Goal: Task Accomplishment & Management: Use online tool/utility

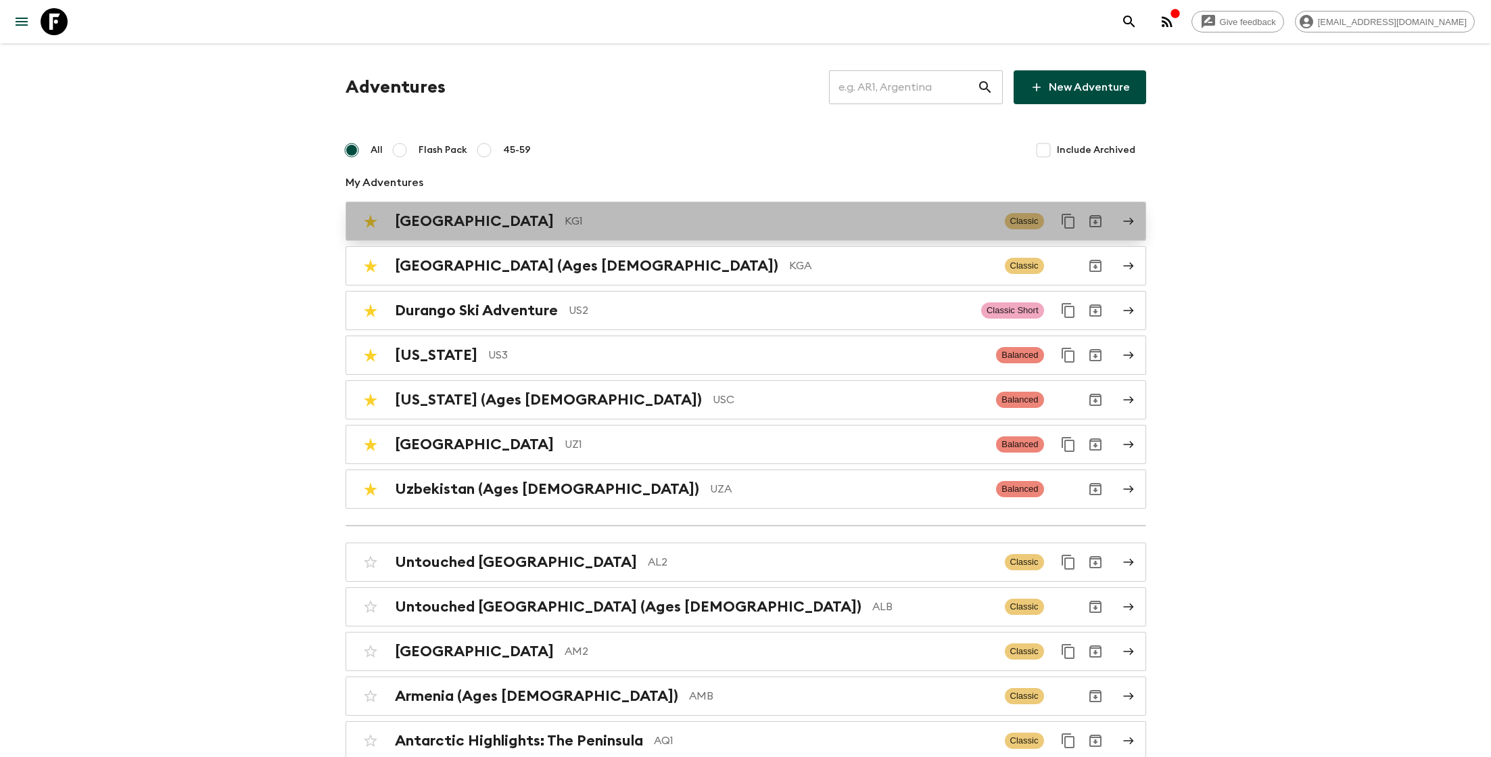
click at [565, 225] on p "KG1" at bounding box center [779, 221] width 429 height 16
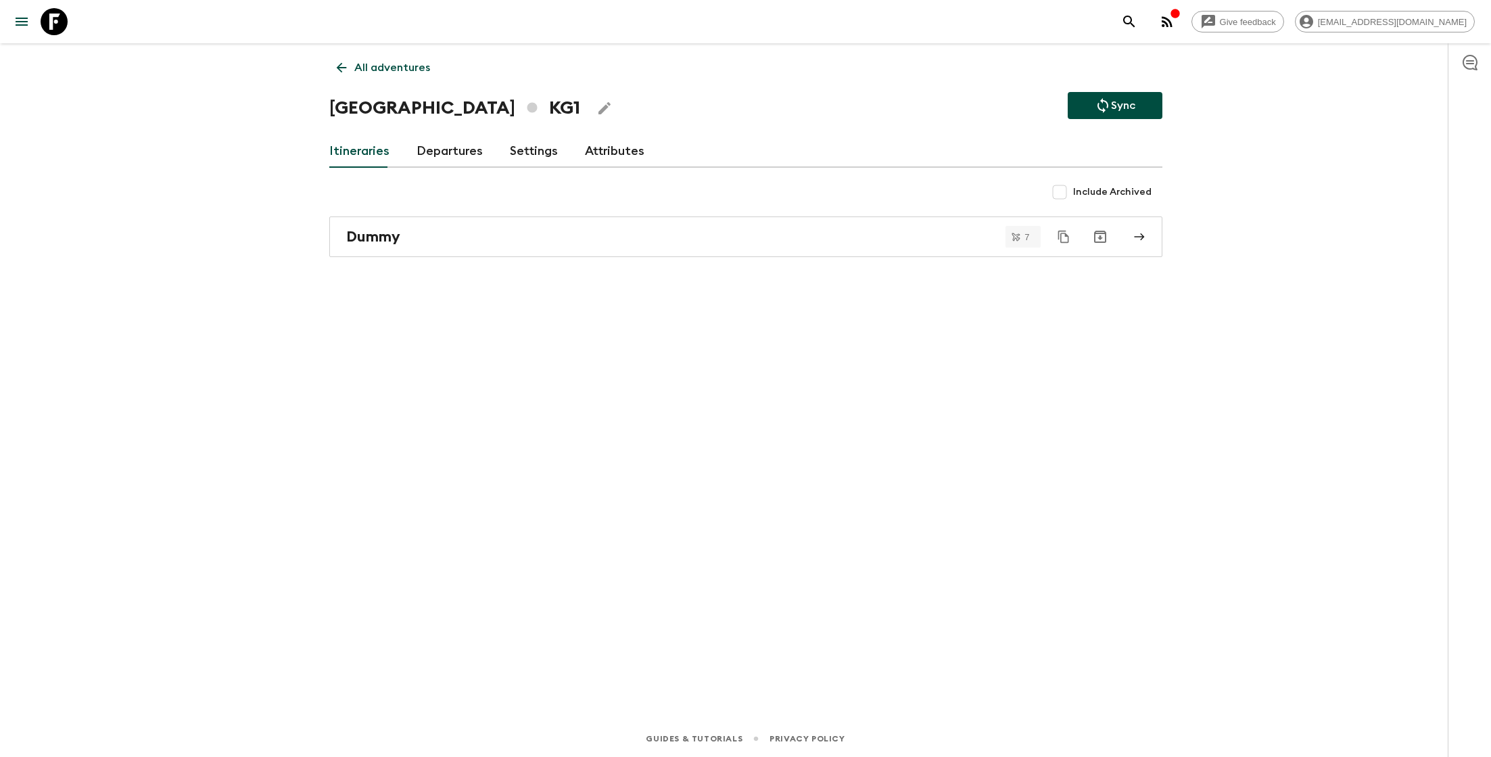
click at [378, 74] on p "All adventures" at bounding box center [392, 68] width 76 height 16
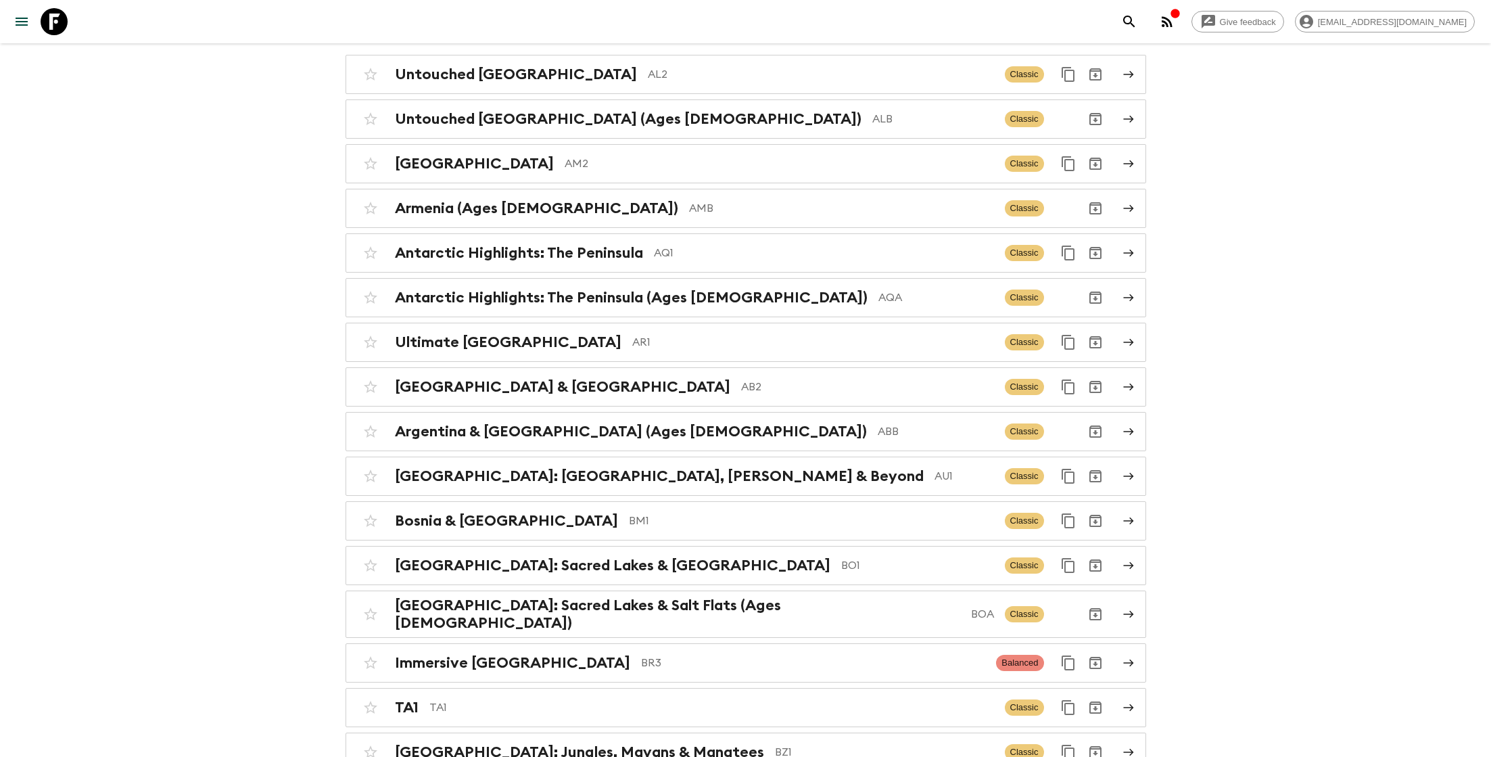
scroll to position [481, 0]
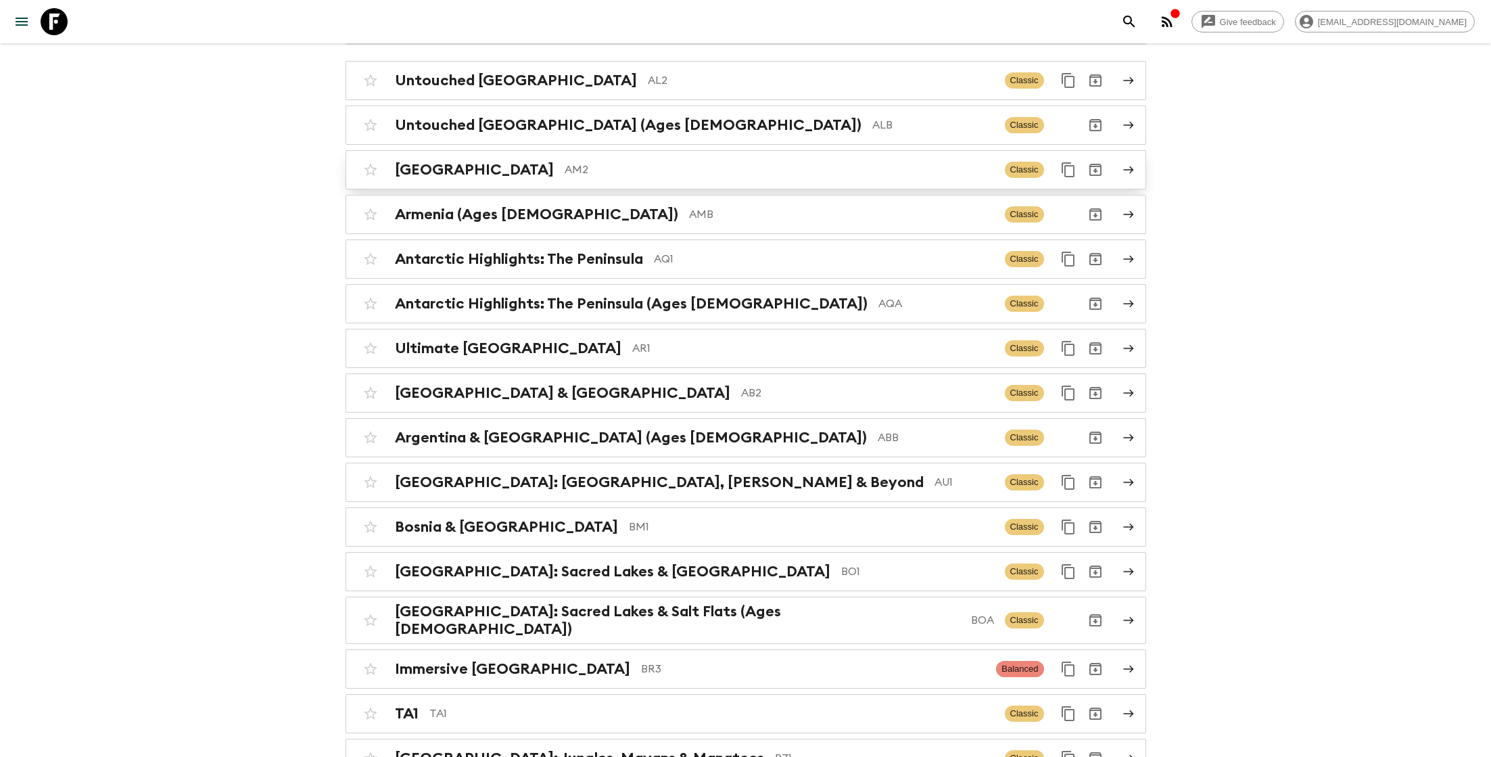
click at [567, 162] on p "AM2" at bounding box center [779, 170] width 429 height 16
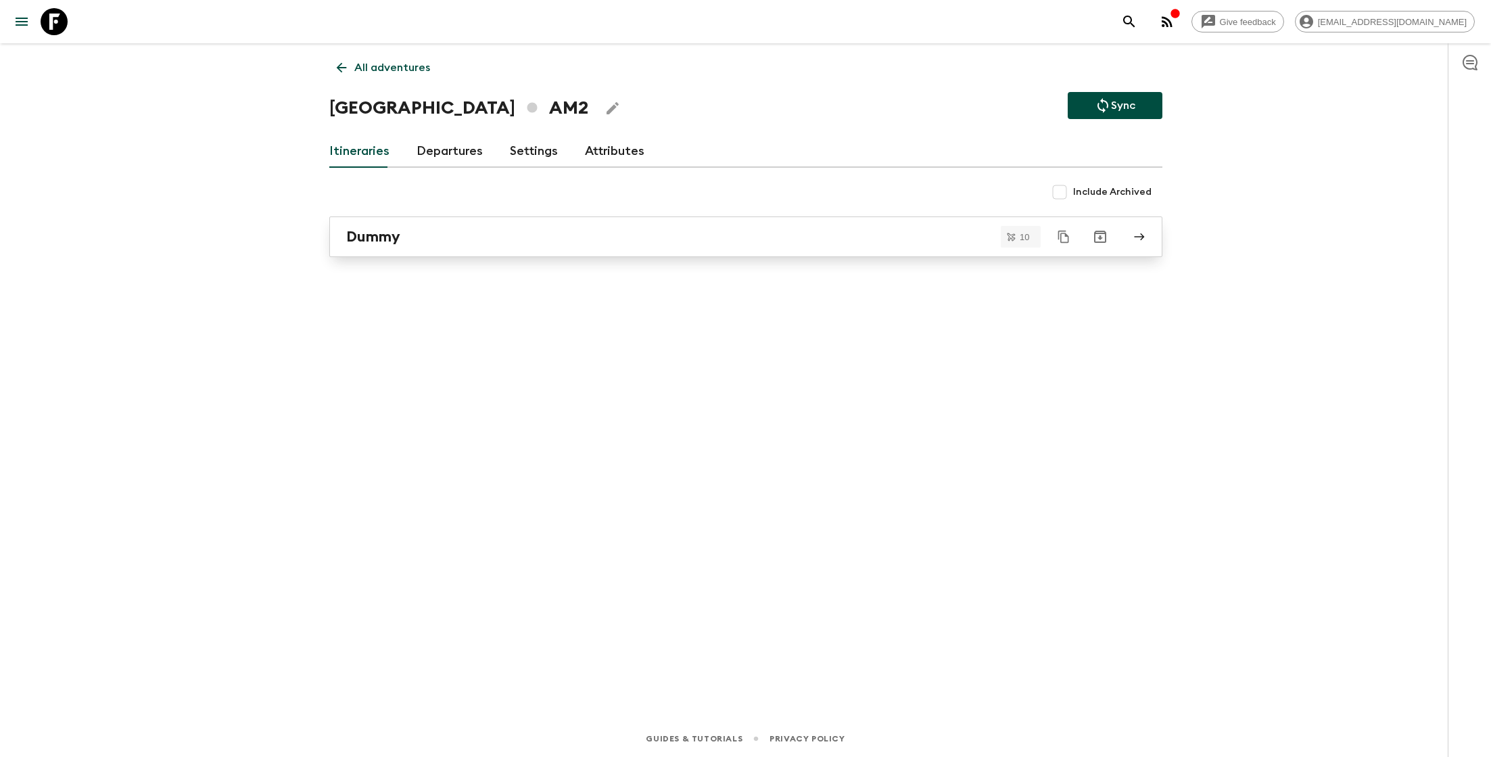
click at [893, 242] on div "Dummy" at bounding box center [733, 237] width 774 height 18
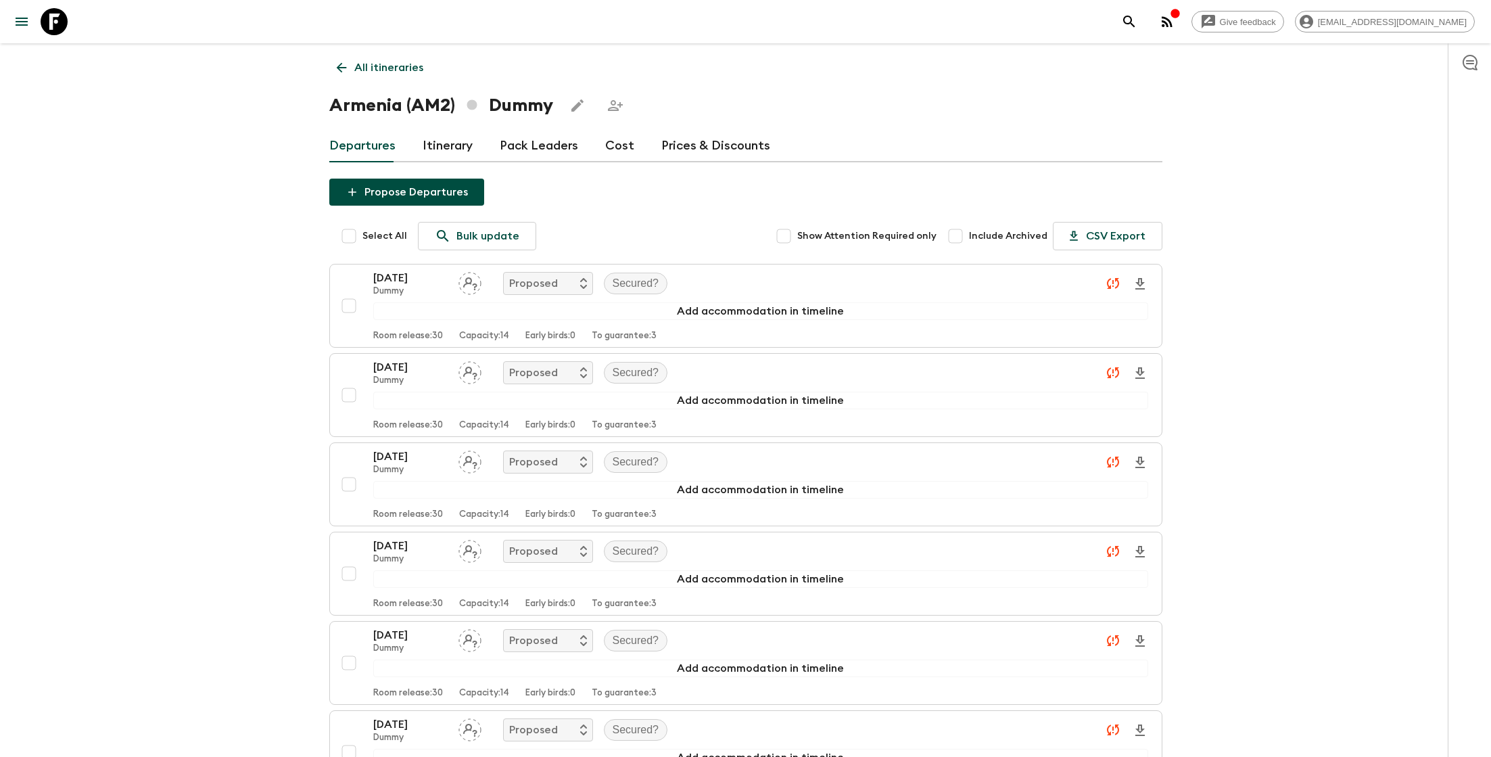
click at [398, 69] on p "All itineraries" at bounding box center [388, 68] width 69 height 16
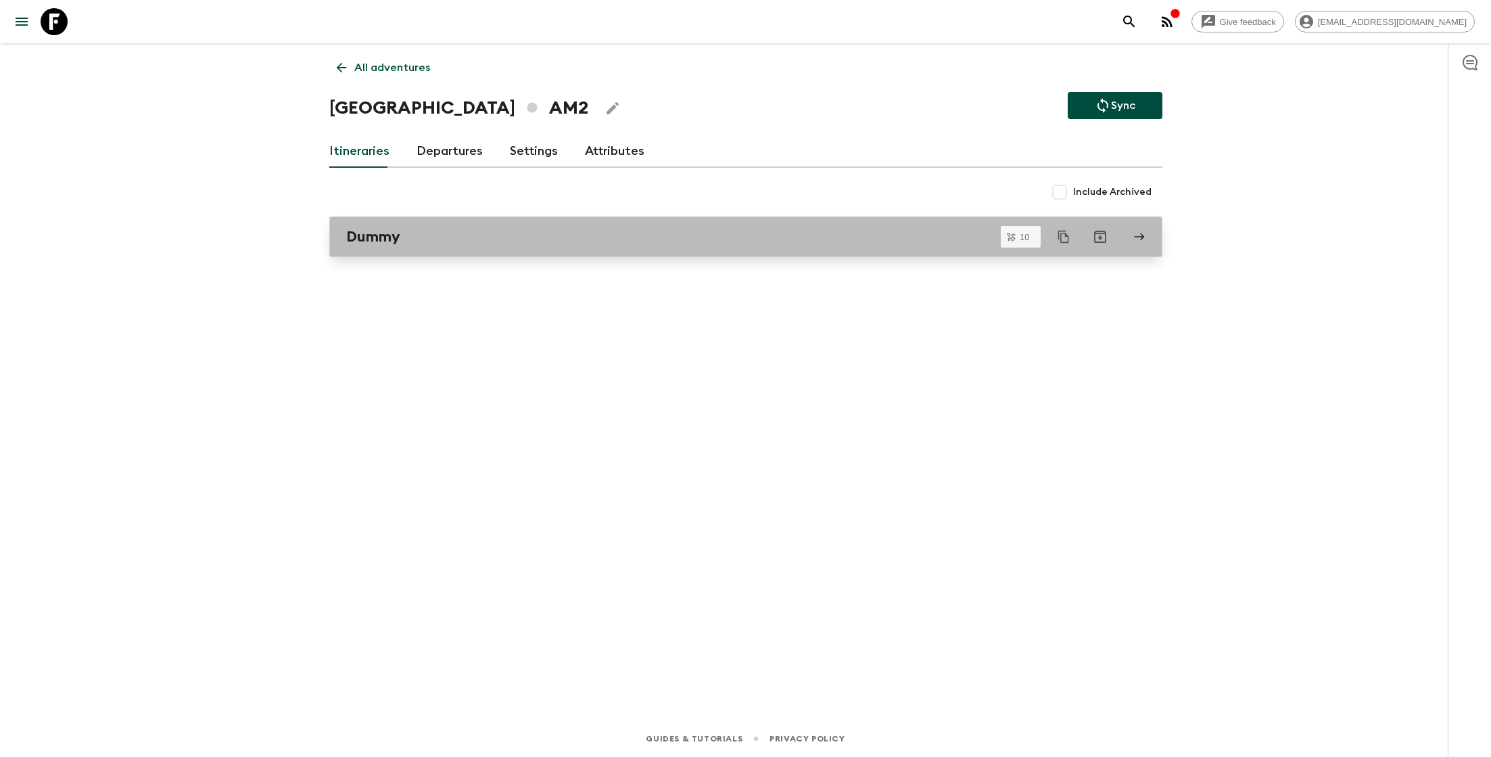
click at [647, 239] on div "Dummy" at bounding box center [733, 237] width 774 height 18
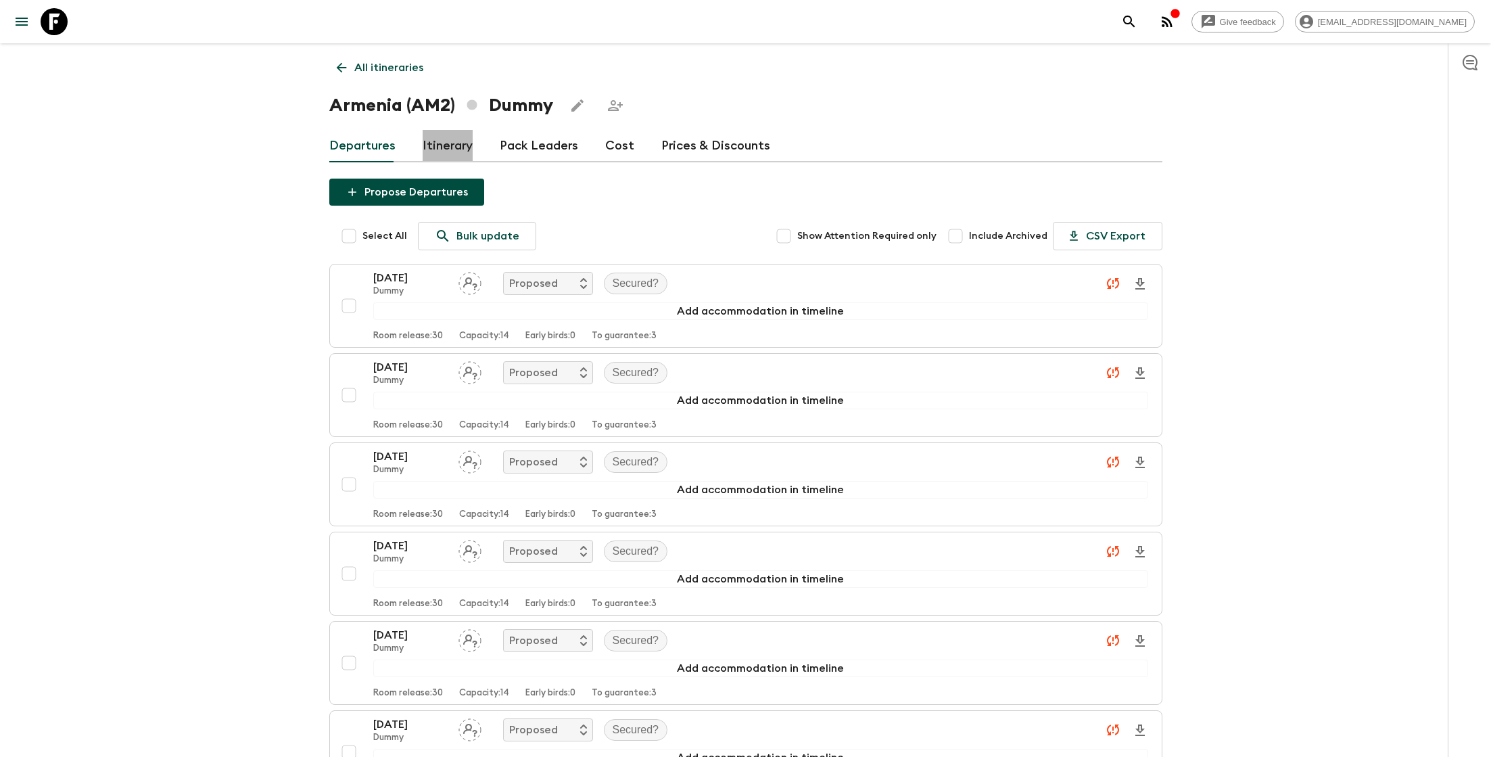
click at [444, 140] on link "Itinerary" at bounding box center [448, 146] width 50 height 32
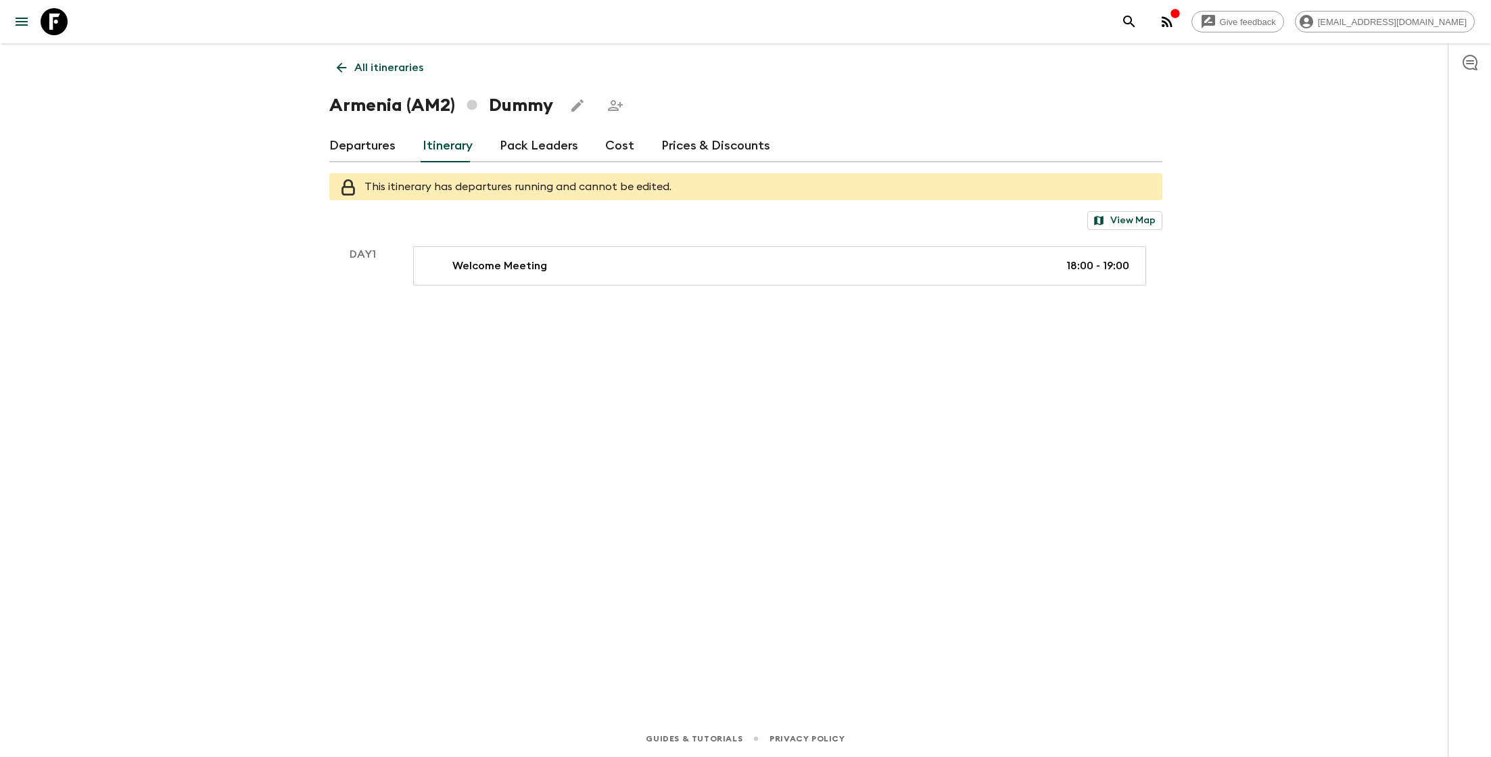
click at [367, 74] on p "All itineraries" at bounding box center [388, 68] width 69 height 16
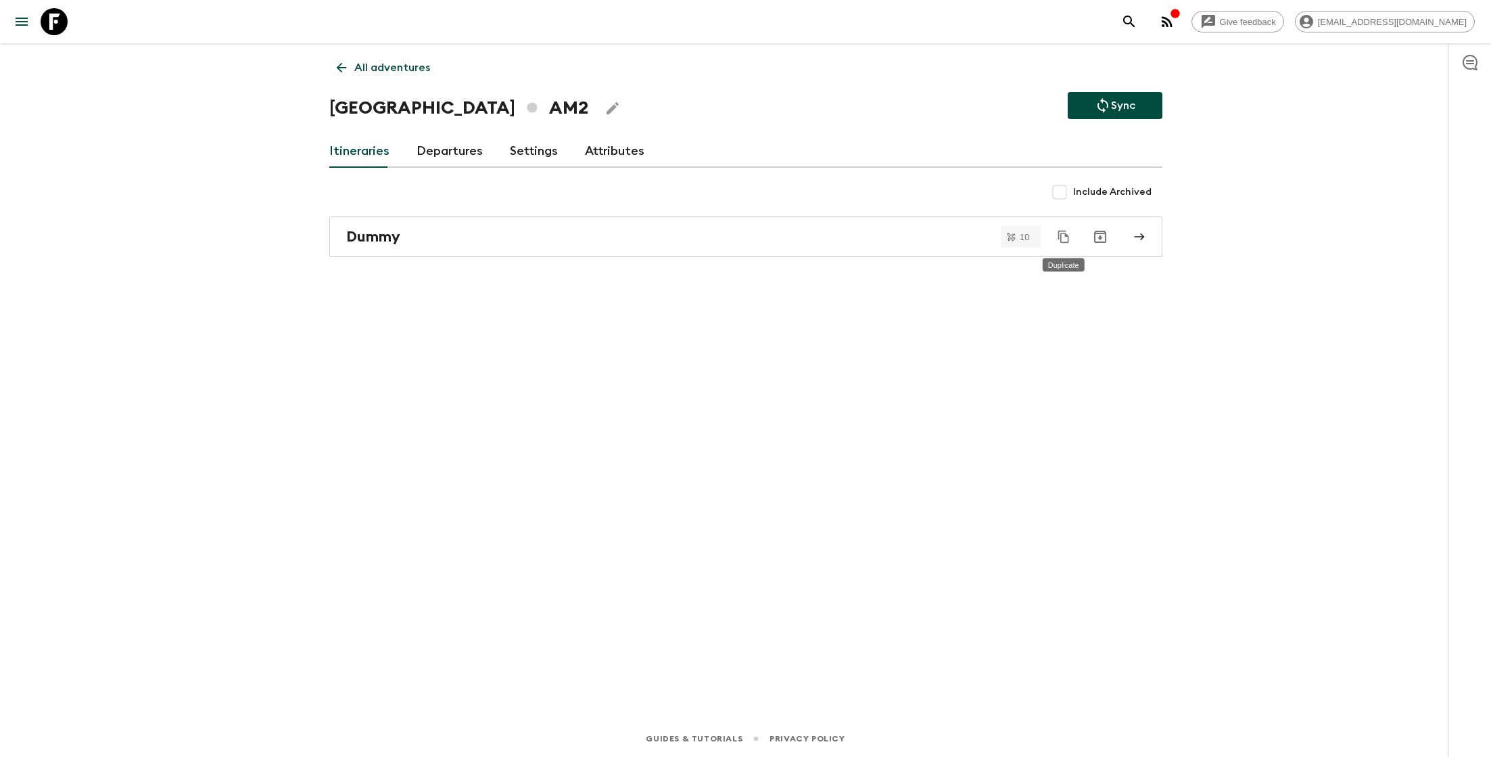
click at [1065, 243] on button "Duplicate" at bounding box center [1064, 237] width 24 height 24
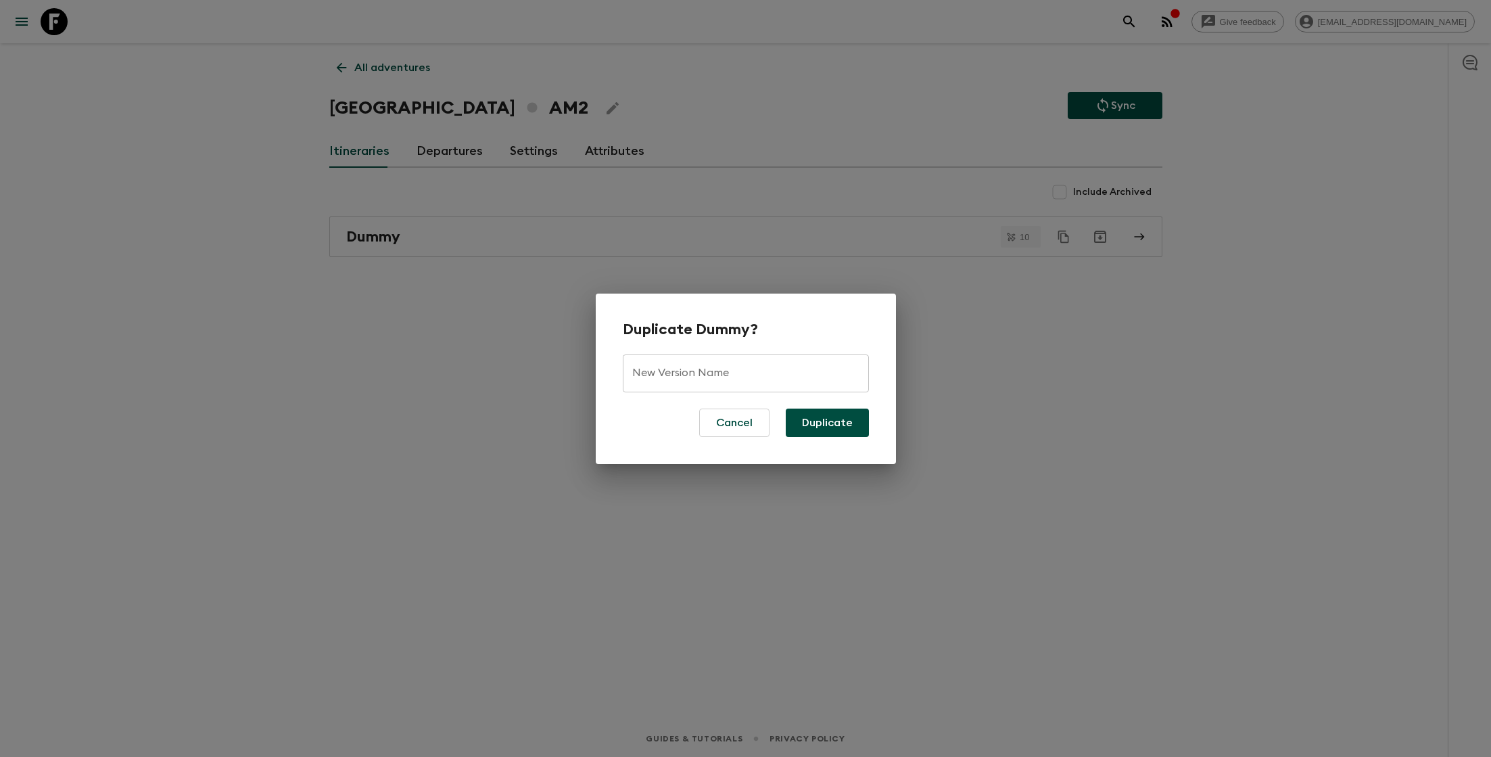
click at [720, 373] on input "New Version Name" at bounding box center [746, 373] width 246 height 38
type input "2026"
click at [818, 417] on button "Duplicate" at bounding box center [827, 422] width 83 height 28
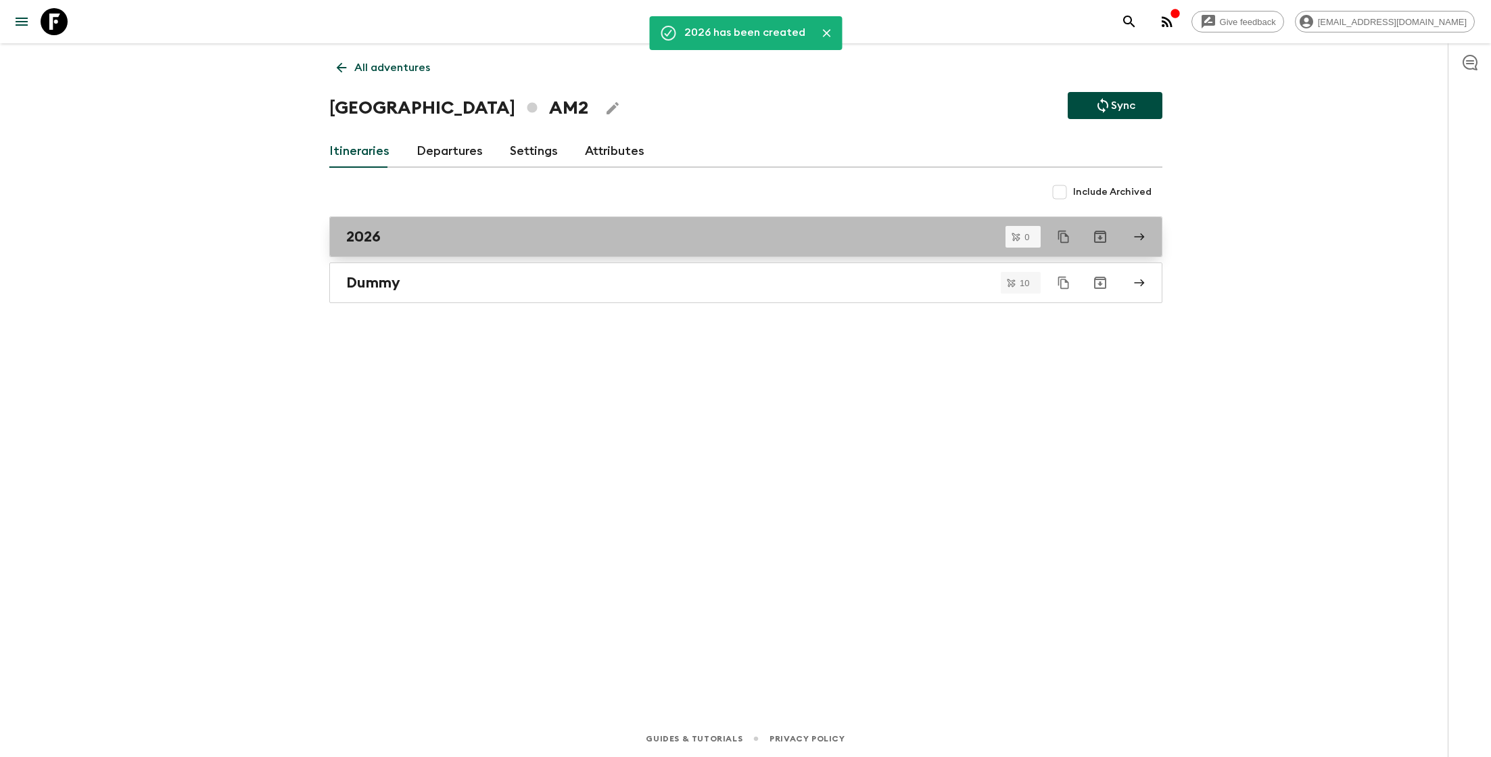
click at [424, 233] on div "2026" at bounding box center [733, 237] width 774 height 18
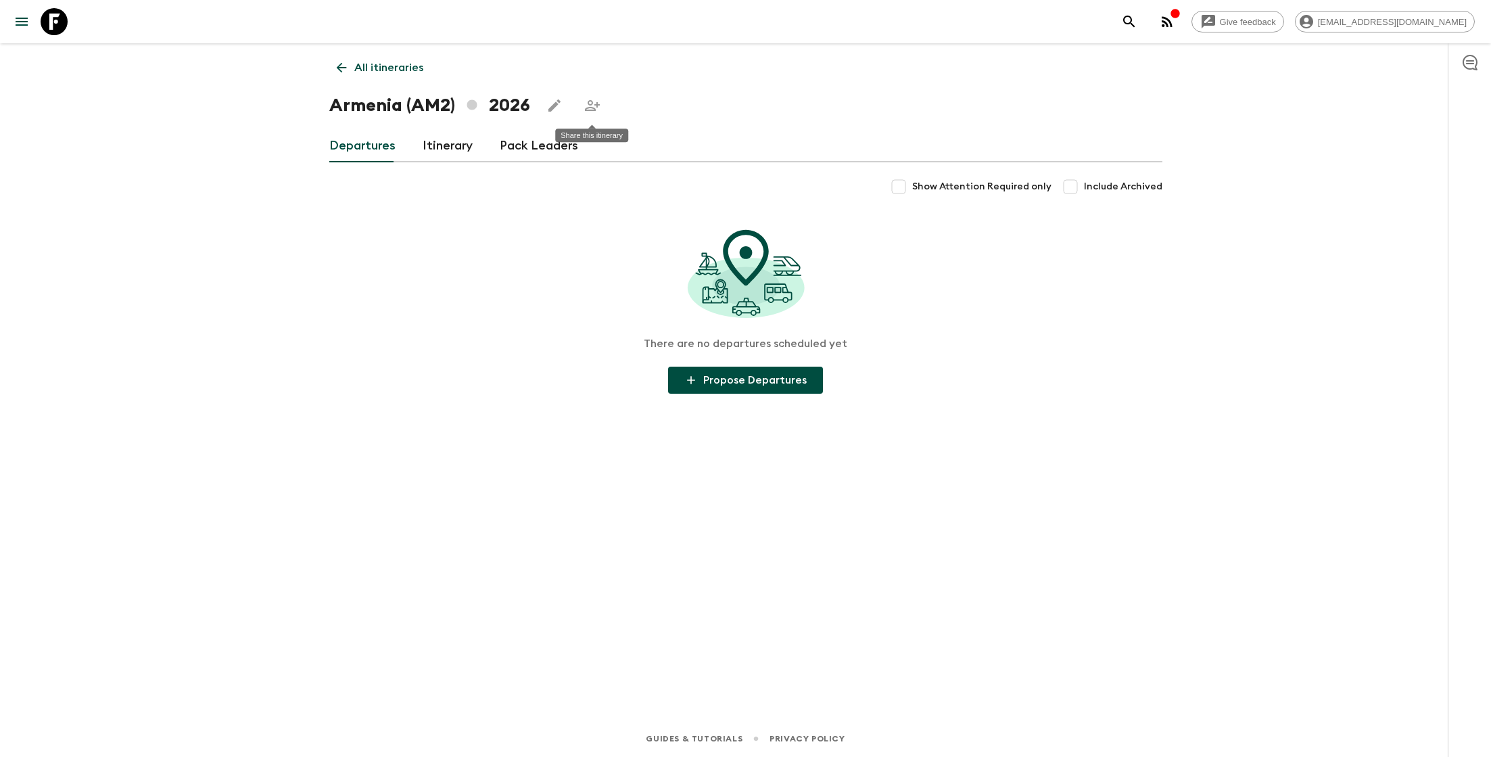
click at [590, 104] on icon "Share this itinerary" at bounding box center [592, 105] width 15 height 11
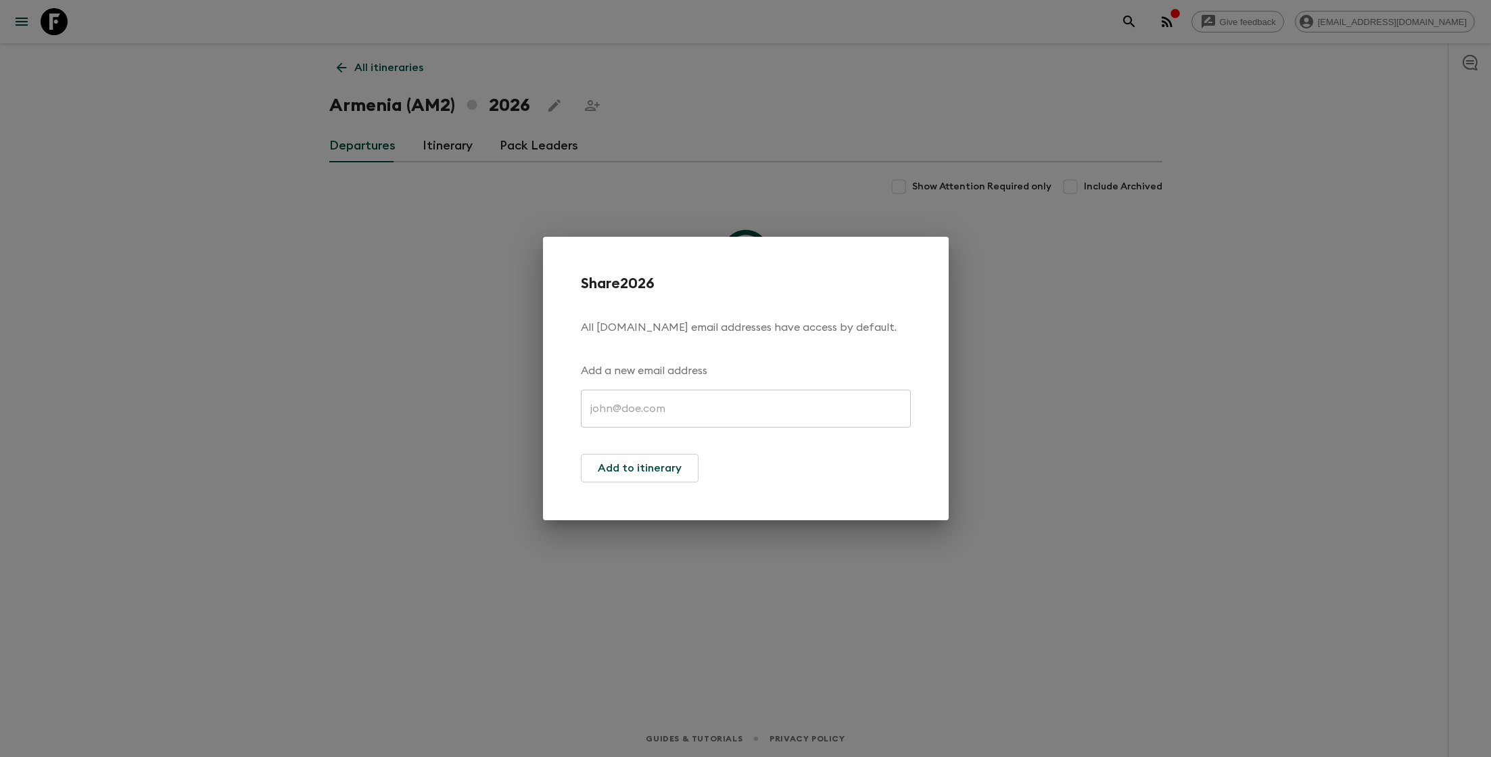
click at [628, 403] on input "text" at bounding box center [746, 409] width 330 height 38
click at [414, 394] on div "Share 2026 All [DOMAIN_NAME] email addresses have access by default. Add a new …" at bounding box center [745, 378] width 1491 height 757
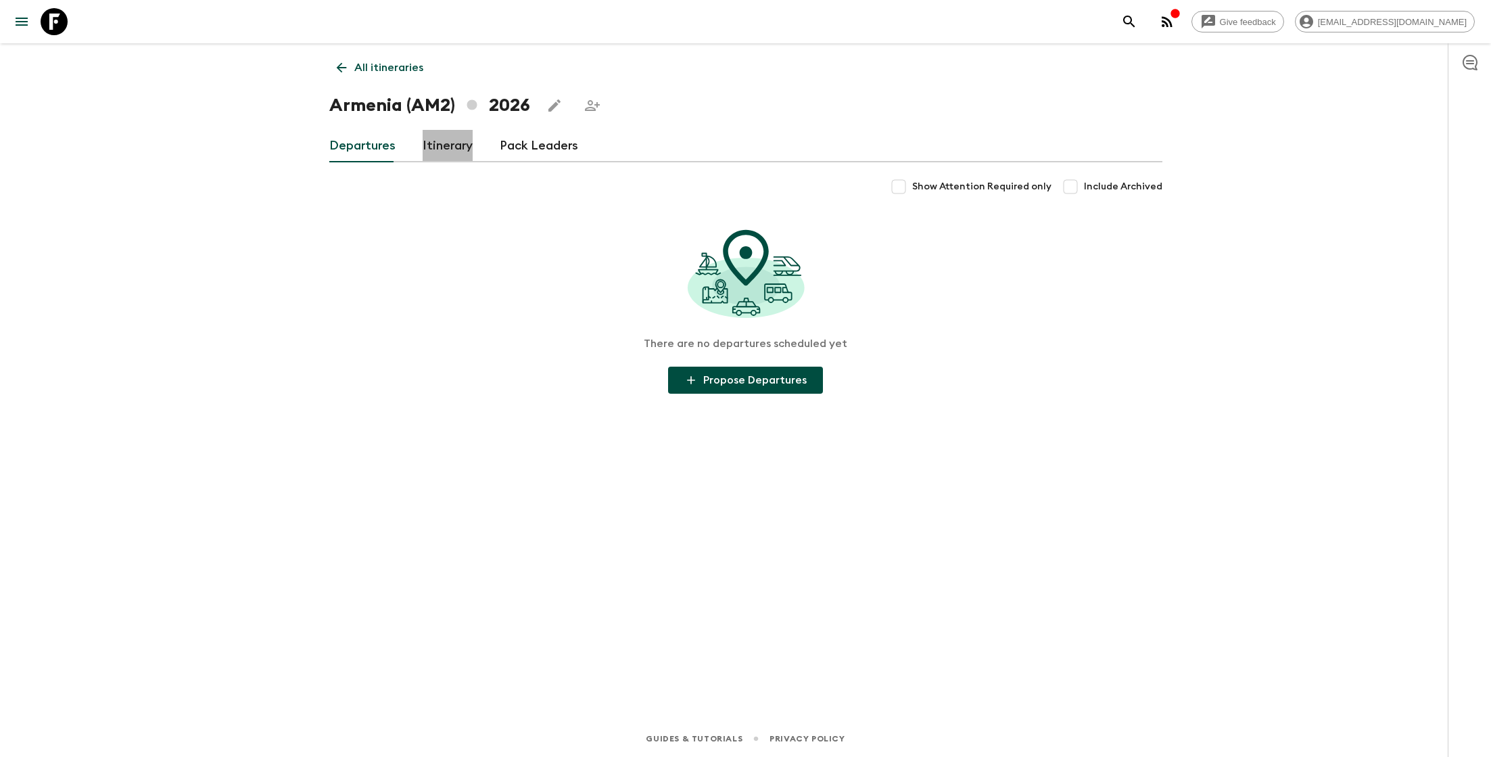
click at [433, 150] on link "Itinerary" at bounding box center [448, 146] width 50 height 32
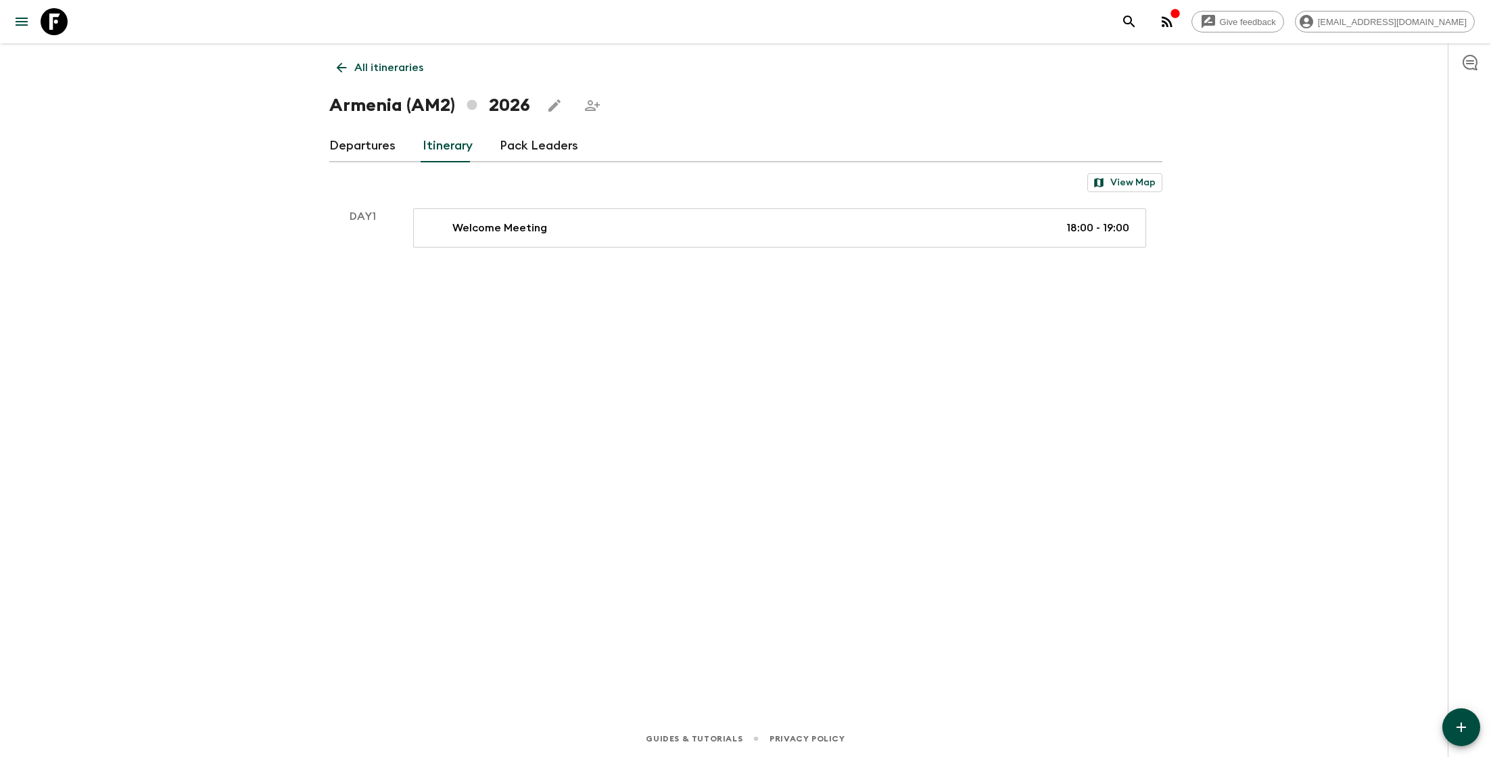
click at [486, 370] on div "All itineraries [GEOGRAPHIC_DATA] (AM2) 2026 Departures Itinerary Pack Leaders …" at bounding box center [746, 362] width 866 height 639
click at [590, 106] on icon "Share this itinerary" at bounding box center [592, 105] width 16 height 16
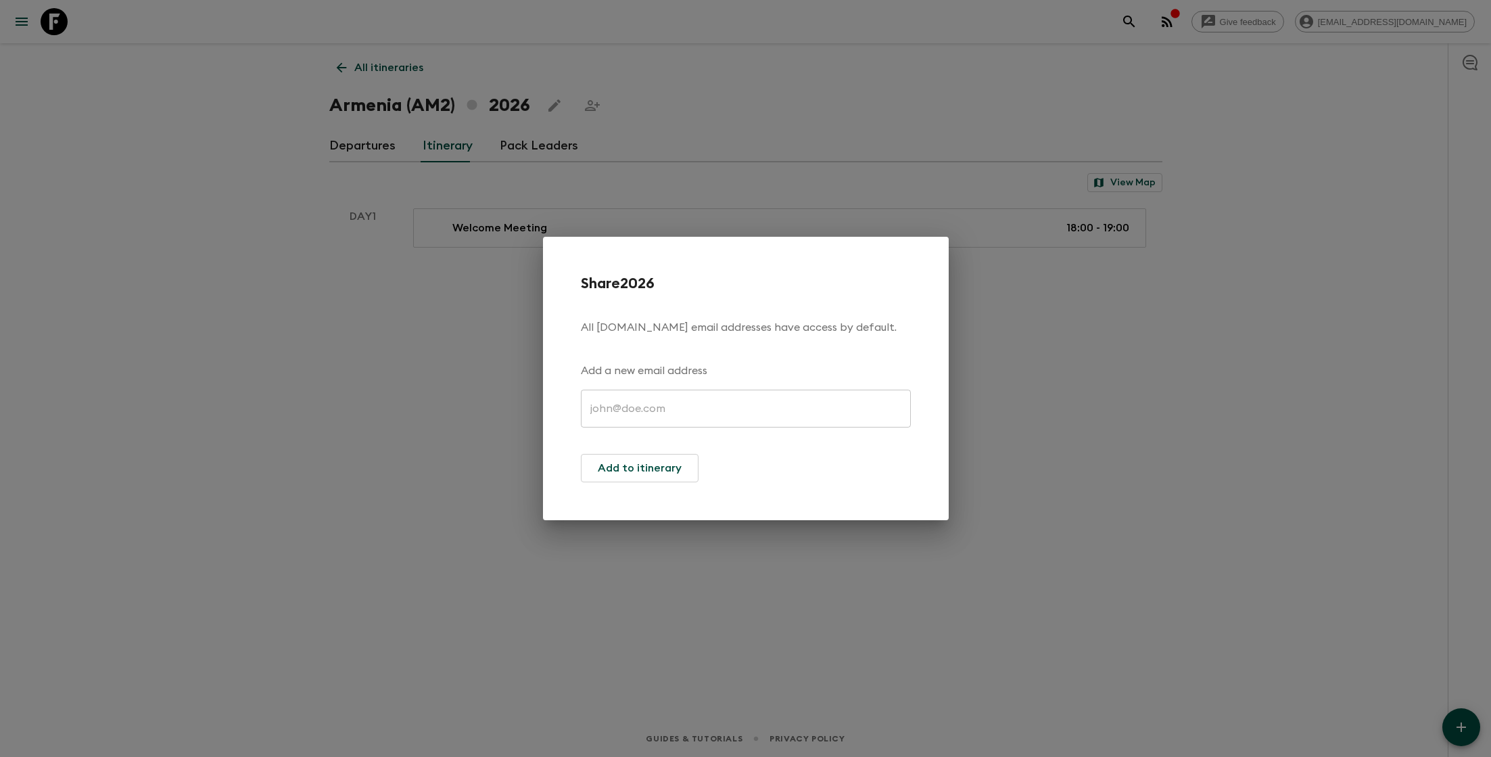
click at [638, 411] on input "text" at bounding box center [746, 409] width 330 height 38
click at [429, 415] on div "Share 2026 All [DOMAIN_NAME] email addresses have access by default. Add a new …" at bounding box center [745, 378] width 1491 height 757
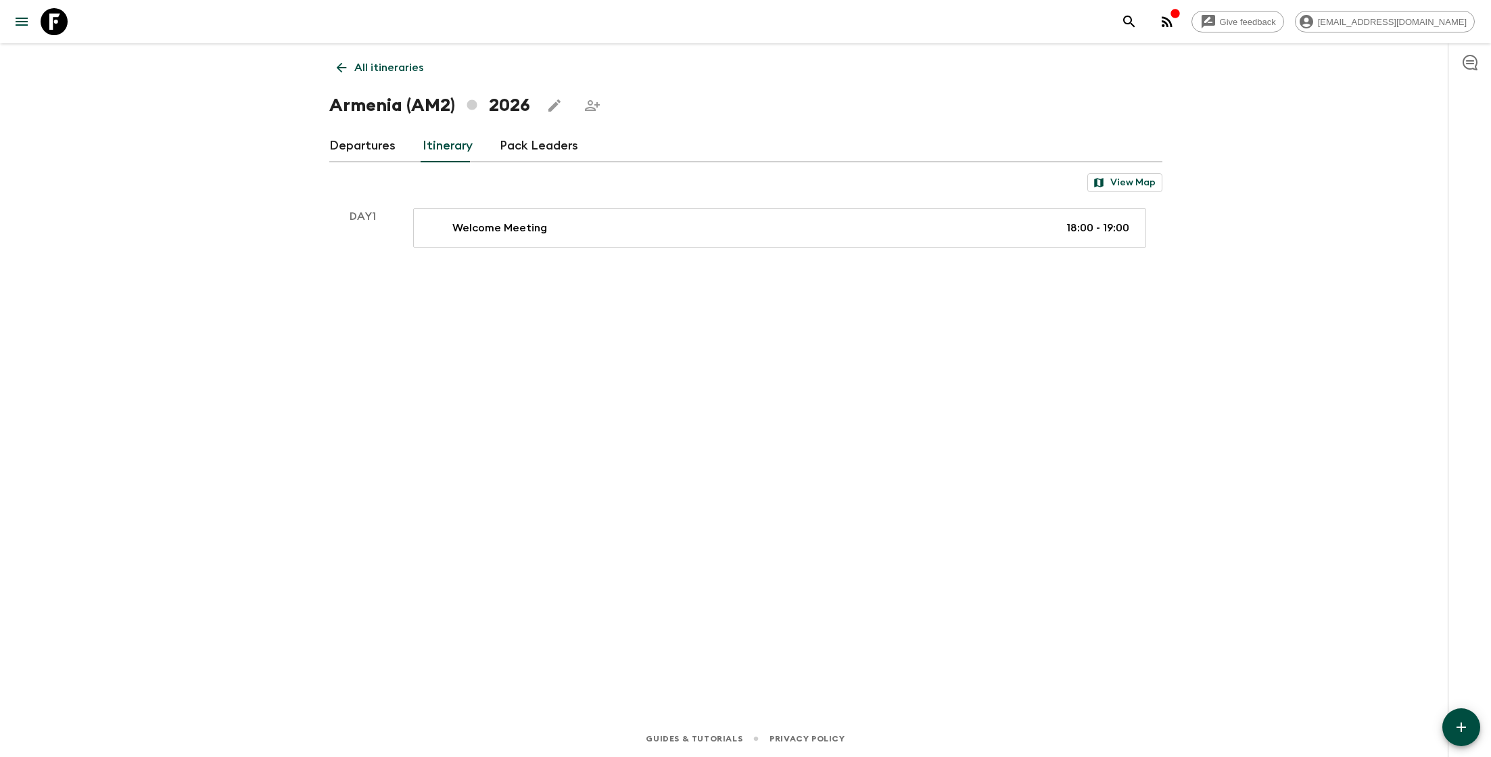
click at [711, 117] on div "Armenia (AM2) 2026" at bounding box center [745, 105] width 833 height 27
